Goal: Find contact information: Find contact information

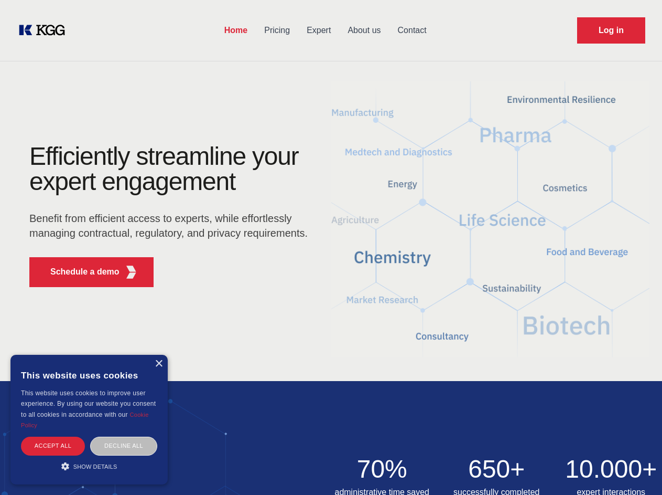
click at [331, 247] on div "Efficiently streamline your expert engagement Benefit from efficient access to …" at bounding box center [172, 220] width 319 height 152
click at [79, 272] on p "Schedule a demo" at bounding box center [84, 271] width 69 height 13
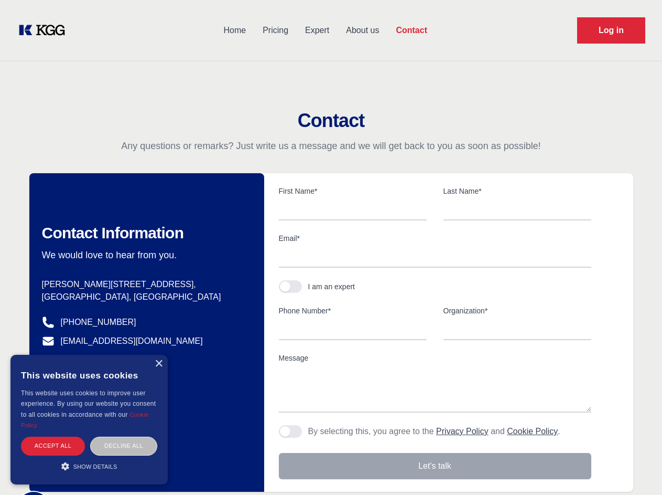
click at [158, 363] on div "× This website uses cookies This website uses cookies to improve user experienc…" at bounding box center [88, 419] width 157 height 130
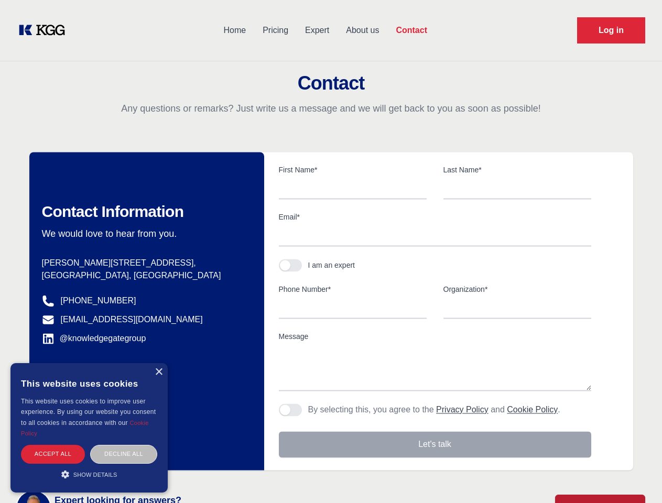
click at [53, 445] on div "Accept all" at bounding box center [53, 454] width 64 height 18
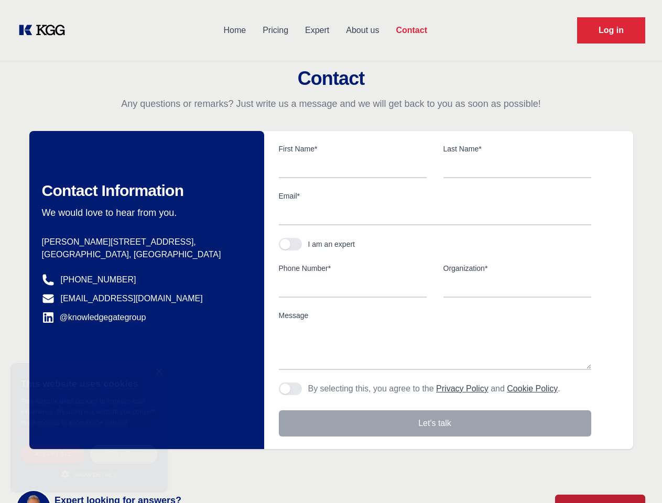
click at [124, 445] on div "Decline all" at bounding box center [123, 454] width 67 height 18
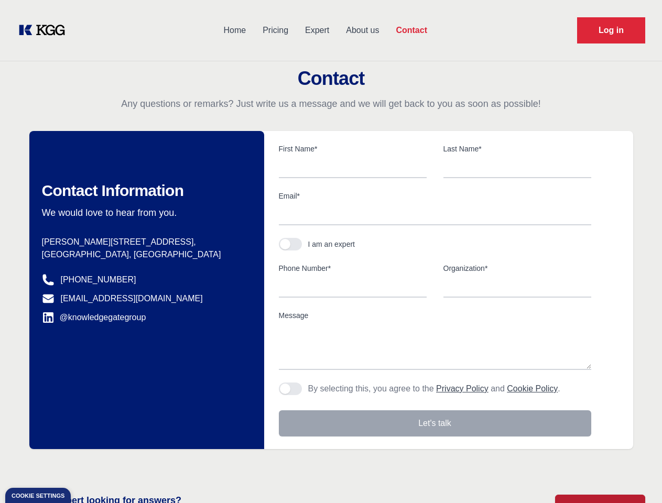
click at [89, 466] on main "Contact Any questions or remarks? Just write us a message and we will get back …" at bounding box center [331, 273] width 662 height 546
